Goal: Information Seeking & Learning: Learn about a topic

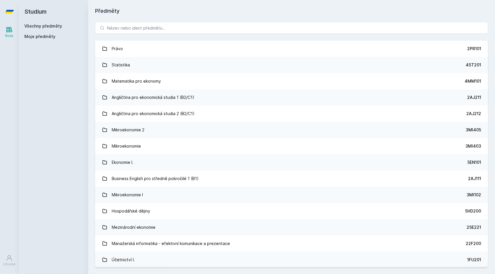
click at [191, 34] on div "Právo 2PR101 Statistika 4ST201 Matematika pro ekonomy 4MM101 Angličtina pro eko…" at bounding box center [291, 144] width 407 height 259
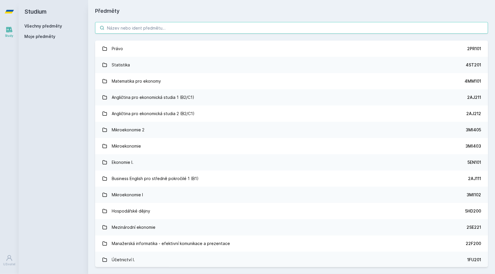
click at [190, 27] on input "search" at bounding box center [291, 28] width 393 height 12
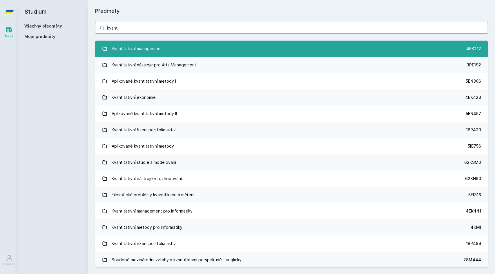
type input "kvant"
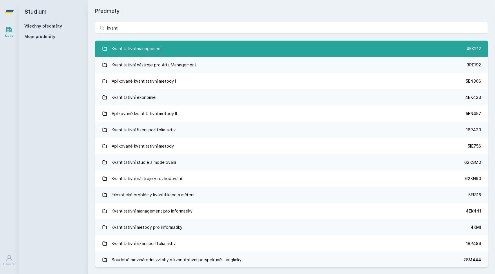
click at [170, 50] on link "Kvantitativní management 4EK212" at bounding box center [291, 49] width 393 height 16
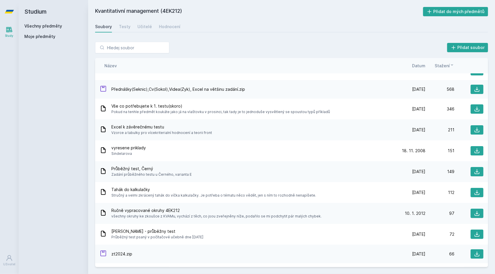
scroll to position [87, 0]
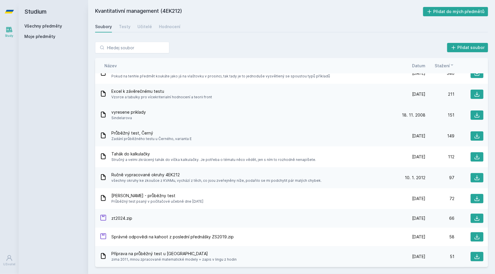
click at [147, 112] on div "vyresene priklady Sindelarova" at bounding box center [248, 115] width 297 height 12
click at [474, 113] on icon at bounding box center [477, 115] width 6 height 6
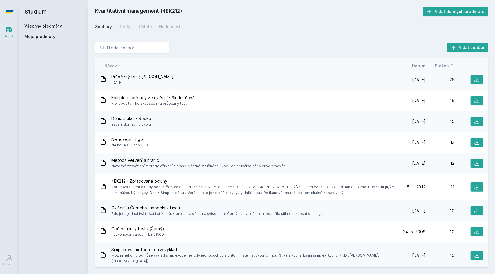
scroll to position [406, 0]
